Goal: Information Seeking & Learning: Learn about a topic

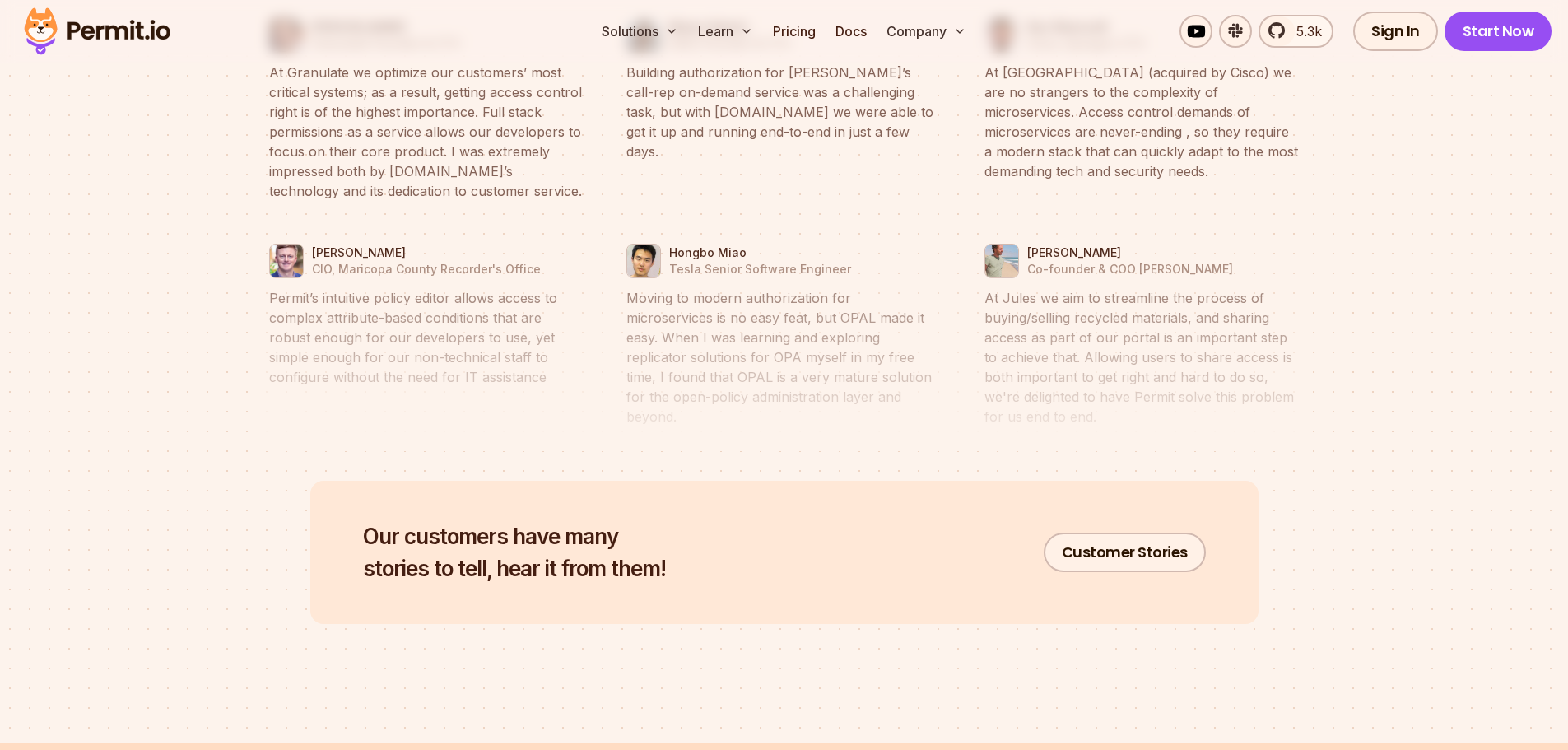
scroll to position [7818, 0]
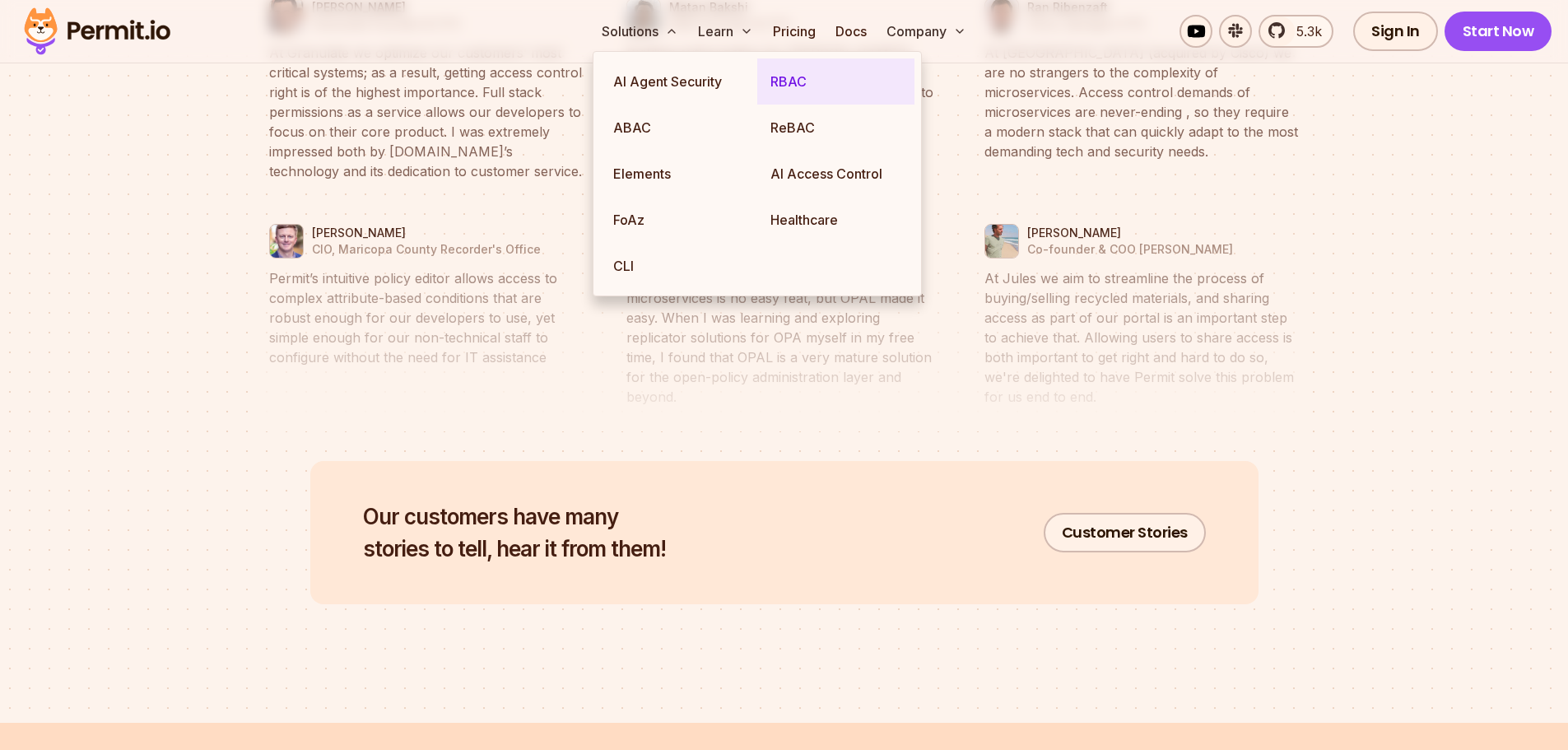
click at [818, 83] on link "RBAC" at bounding box center [836, 82] width 157 height 46
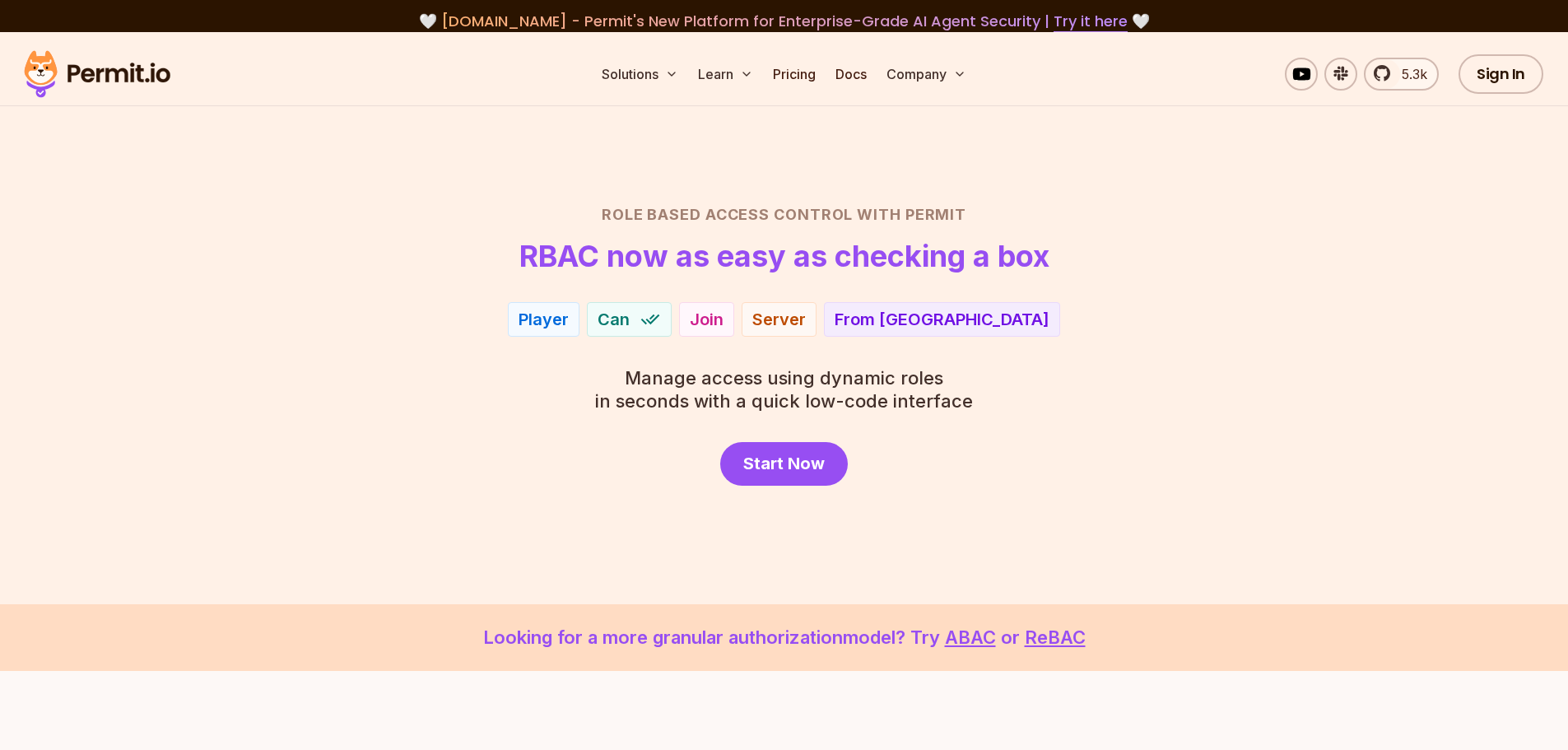
click at [1117, 356] on div "Role Based Access Control with Permit RBAC now as easy as checking a box Player…" at bounding box center [784, 345] width 1153 height 283
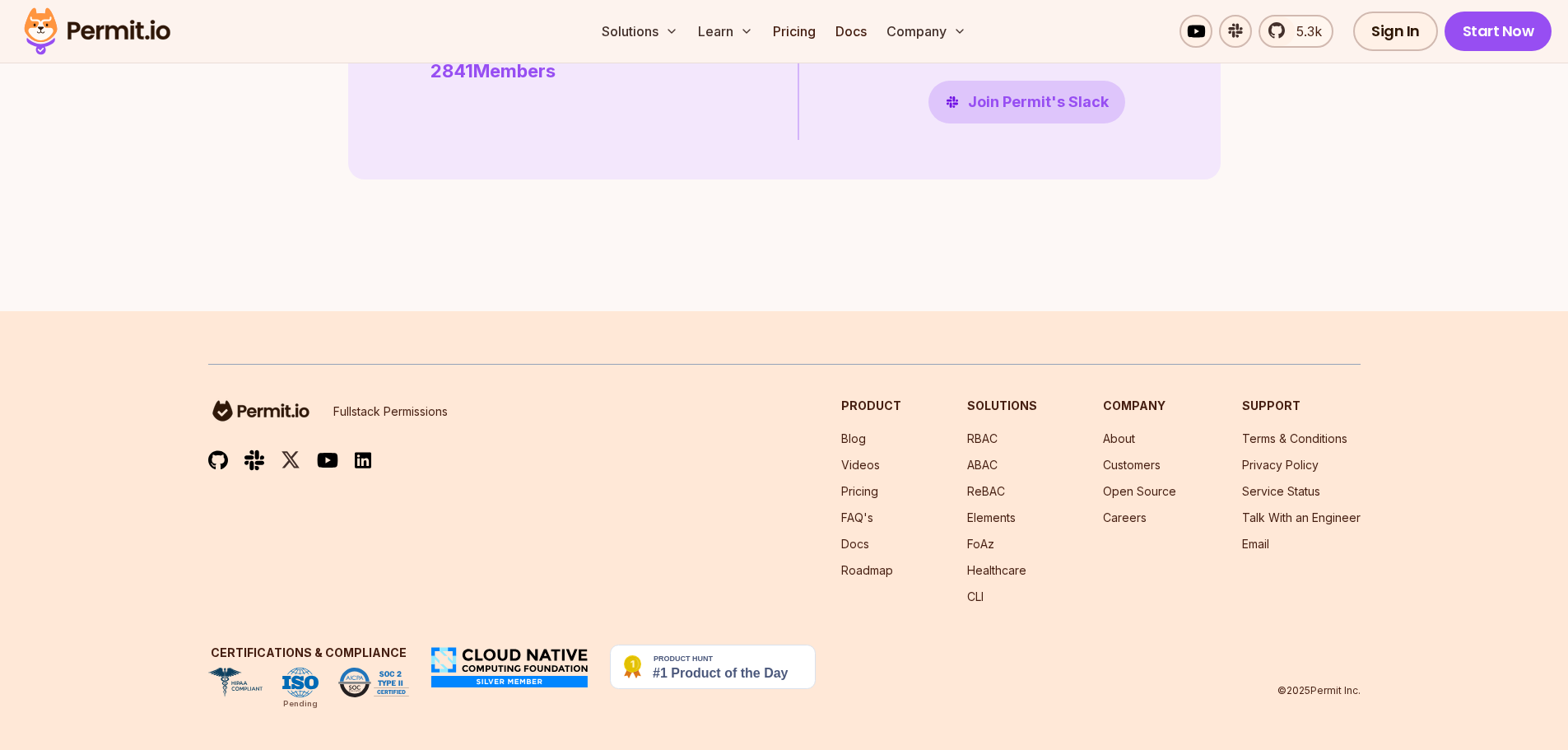
scroll to position [4772, 0]
click at [996, 492] on link "ReBAC" at bounding box center [985, 491] width 38 height 14
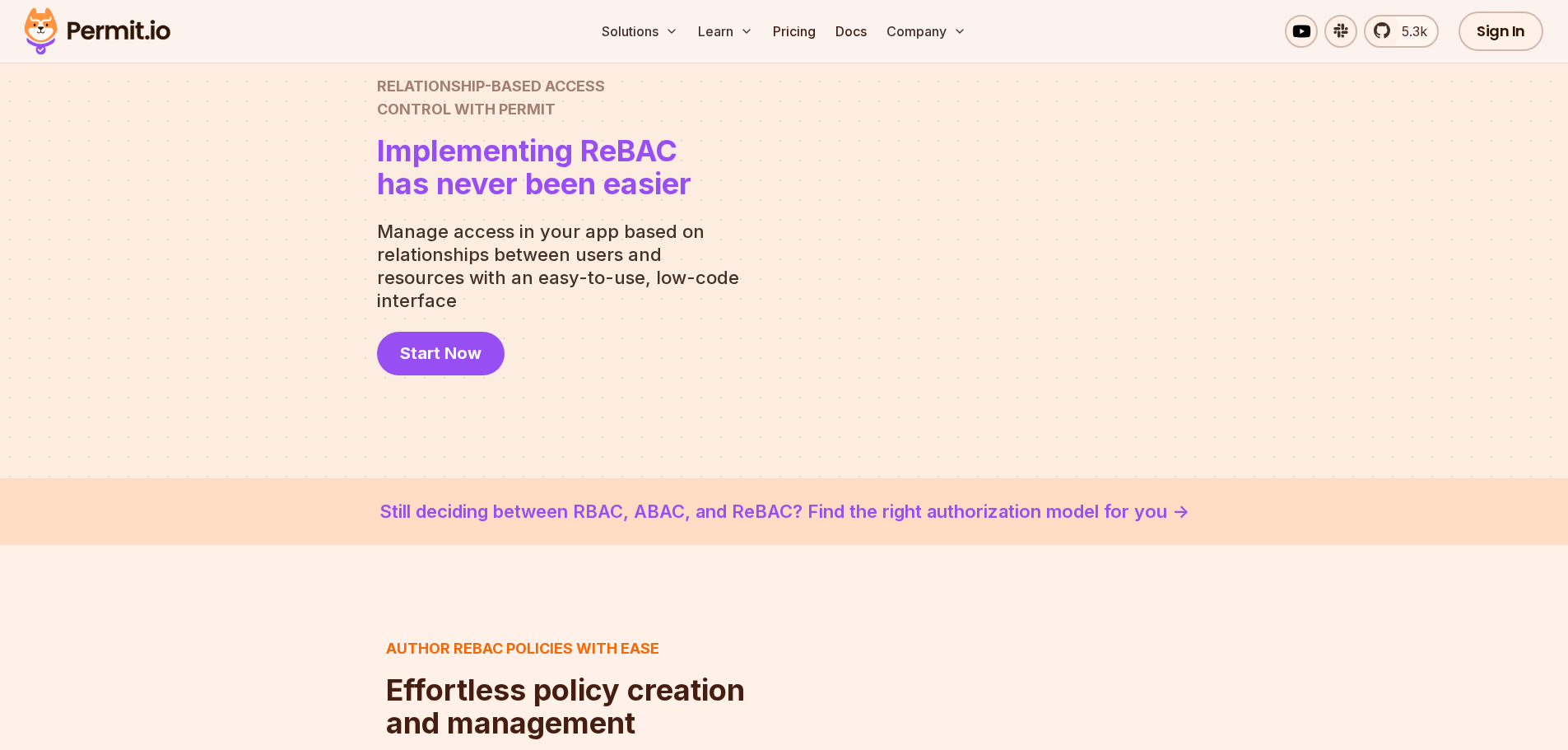
scroll to position [164, 0]
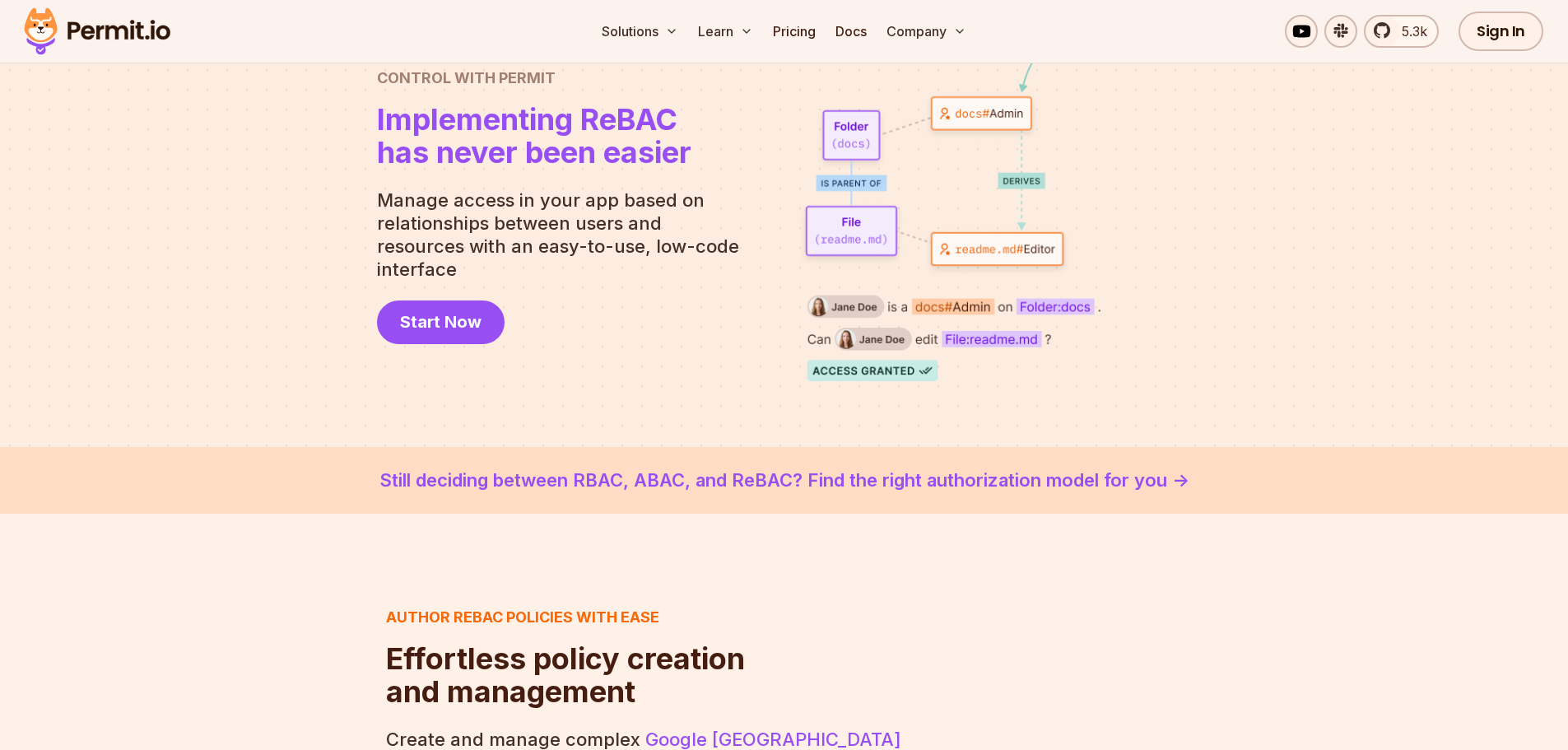
click at [1021, 478] on link "Still deciding between RBAC, ABAC, and ReBAC? Find the right authorization mode…" at bounding box center [784, 480] width 1489 height 27
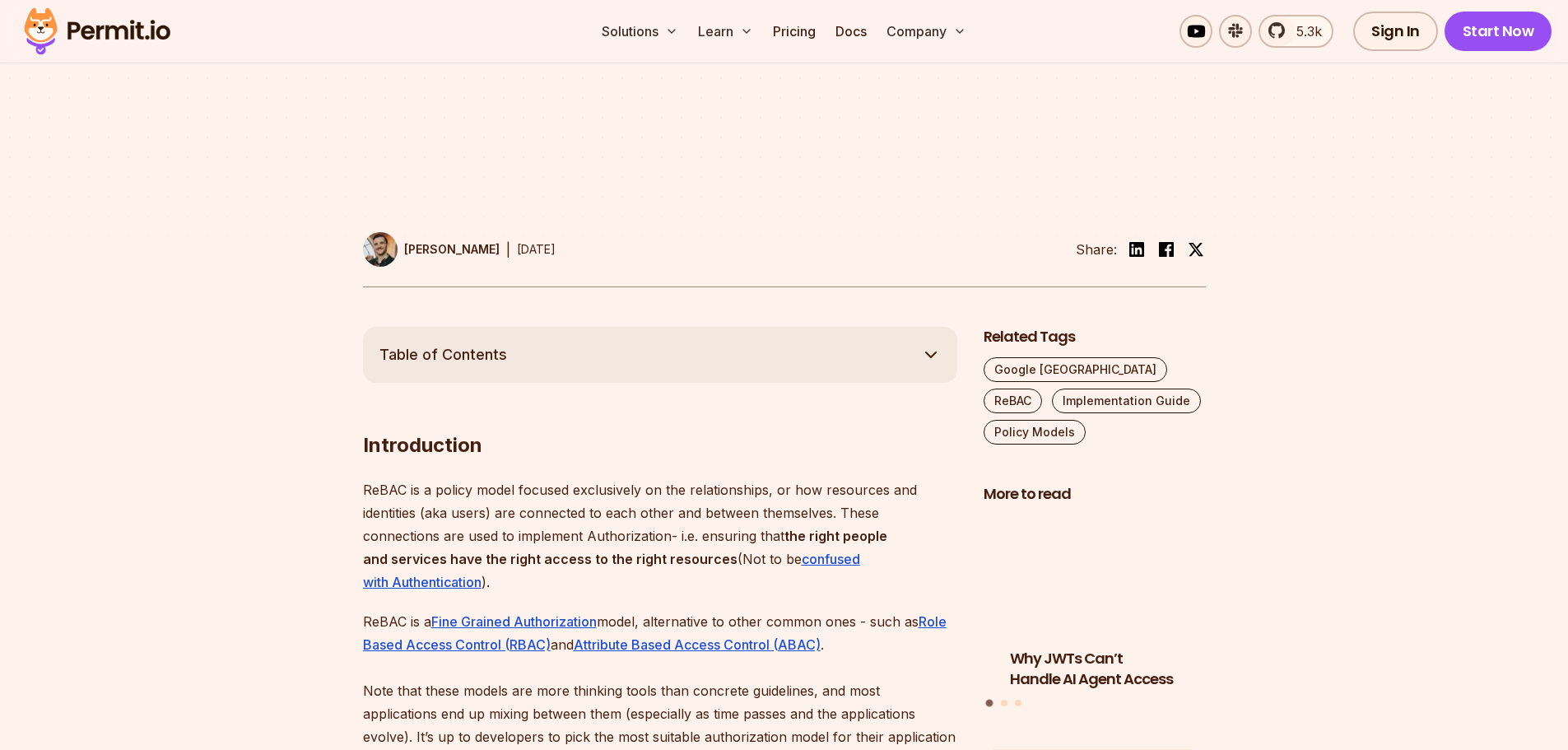
scroll to position [741, 0]
